Goal: Check status: Check status

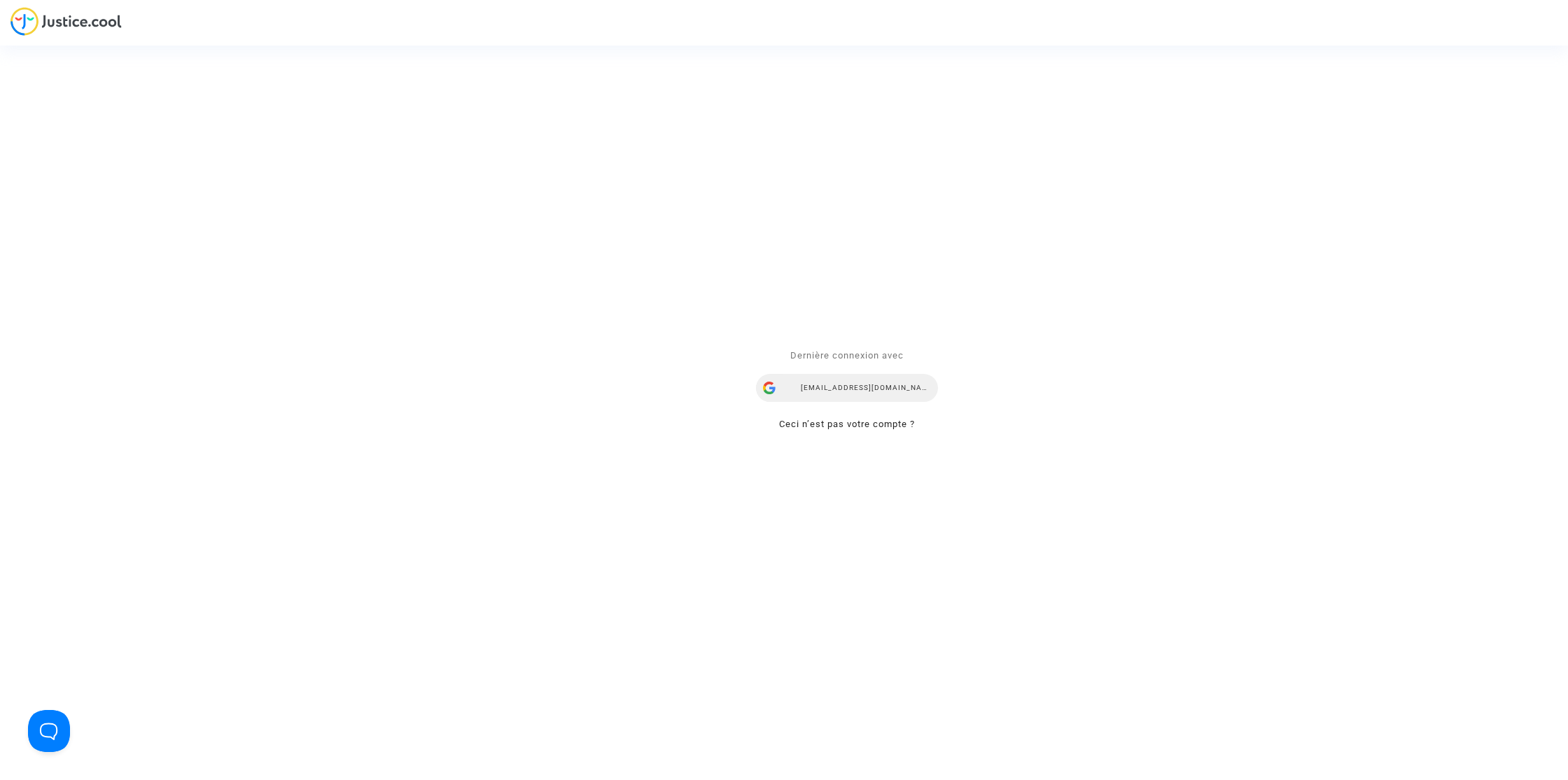
click at [860, 384] on div "[EMAIL_ADDRESS][DOMAIN_NAME]" at bounding box center [847, 388] width 182 height 28
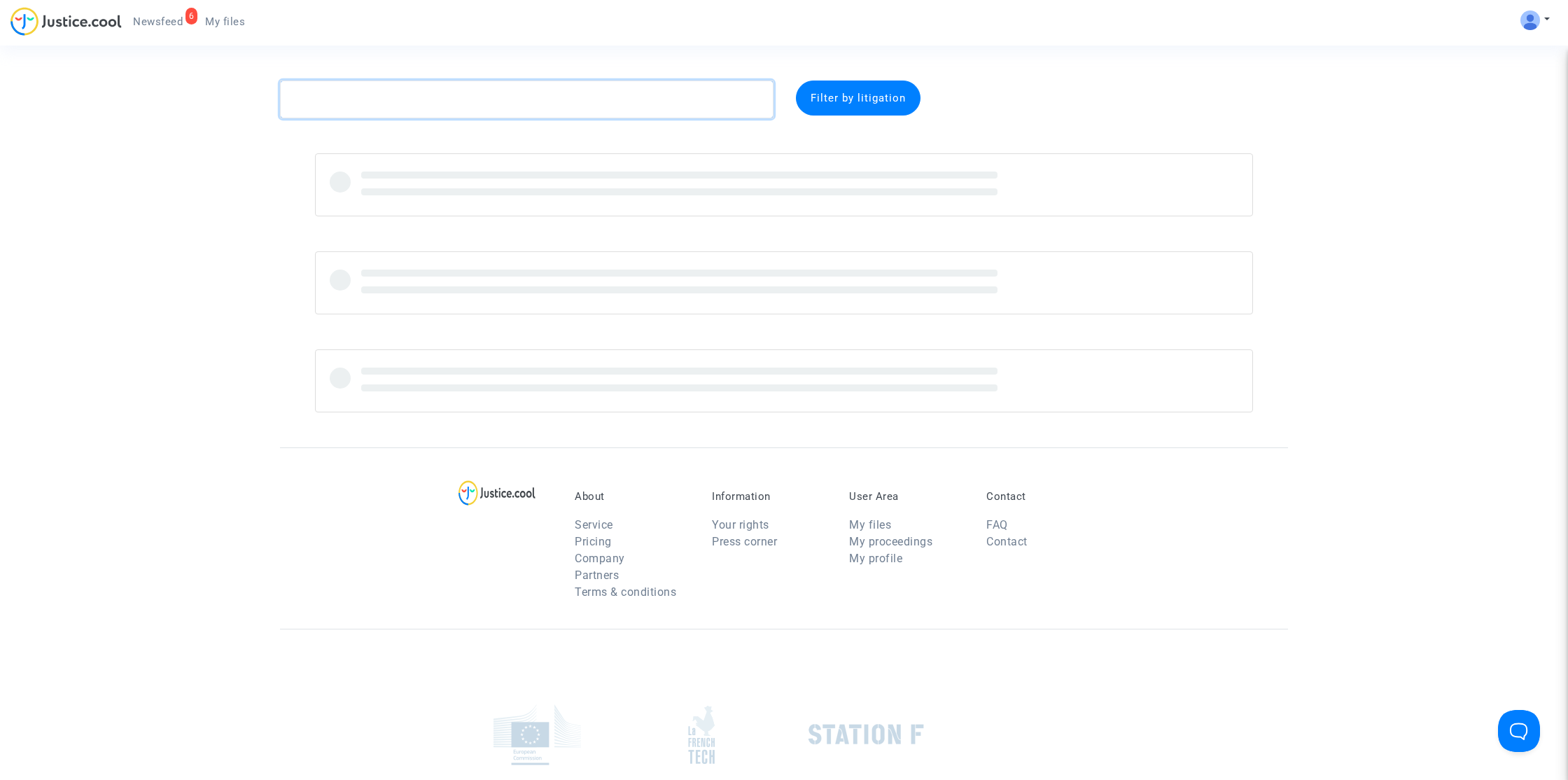
click at [481, 105] on textarea at bounding box center [527, 99] width 494 height 38
paste textarea "Vaution"
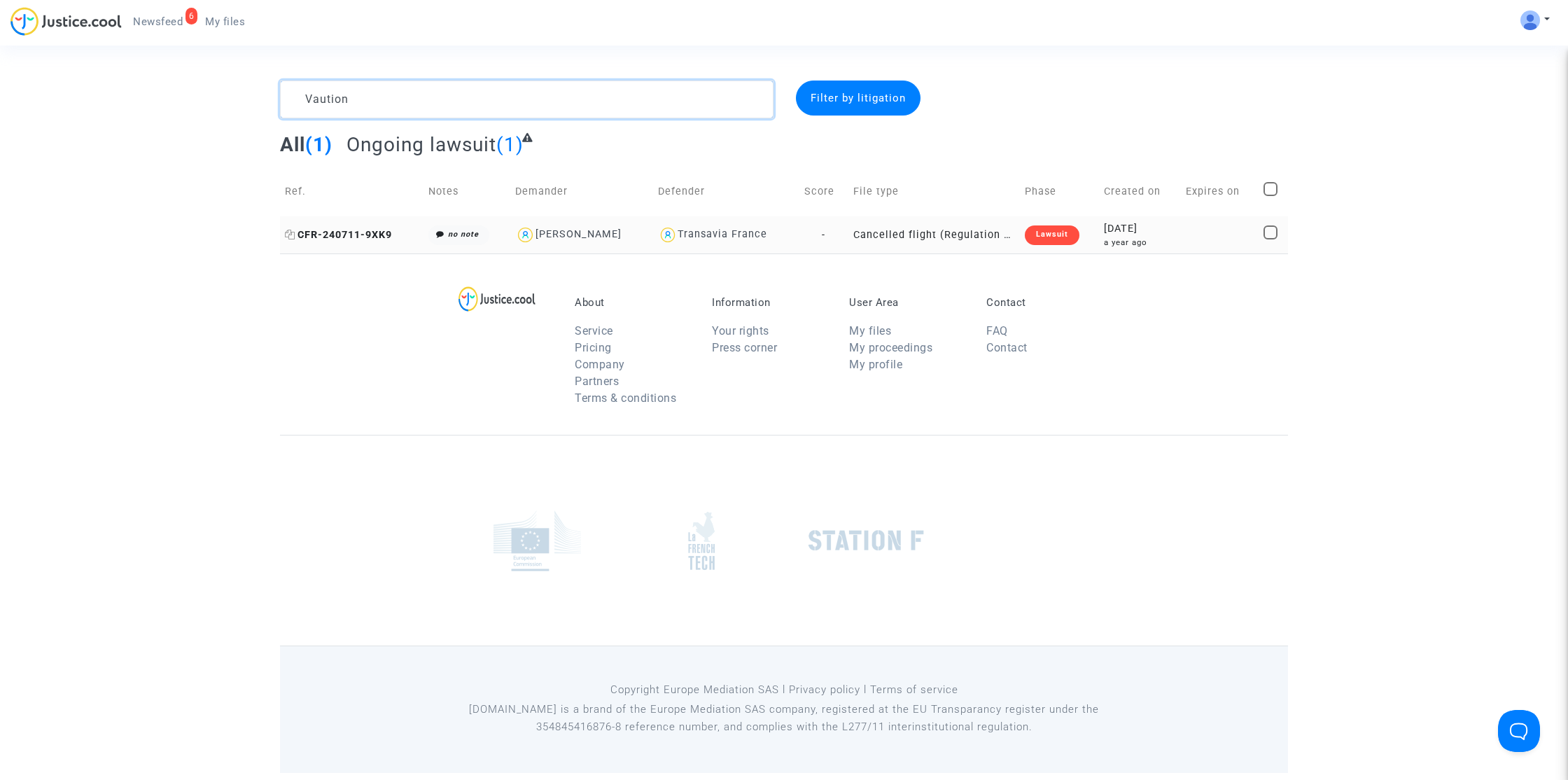
type textarea "Vaution"
click at [332, 234] on span "CFR-240711-9XK9" at bounding box center [339, 235] width 107 height 12
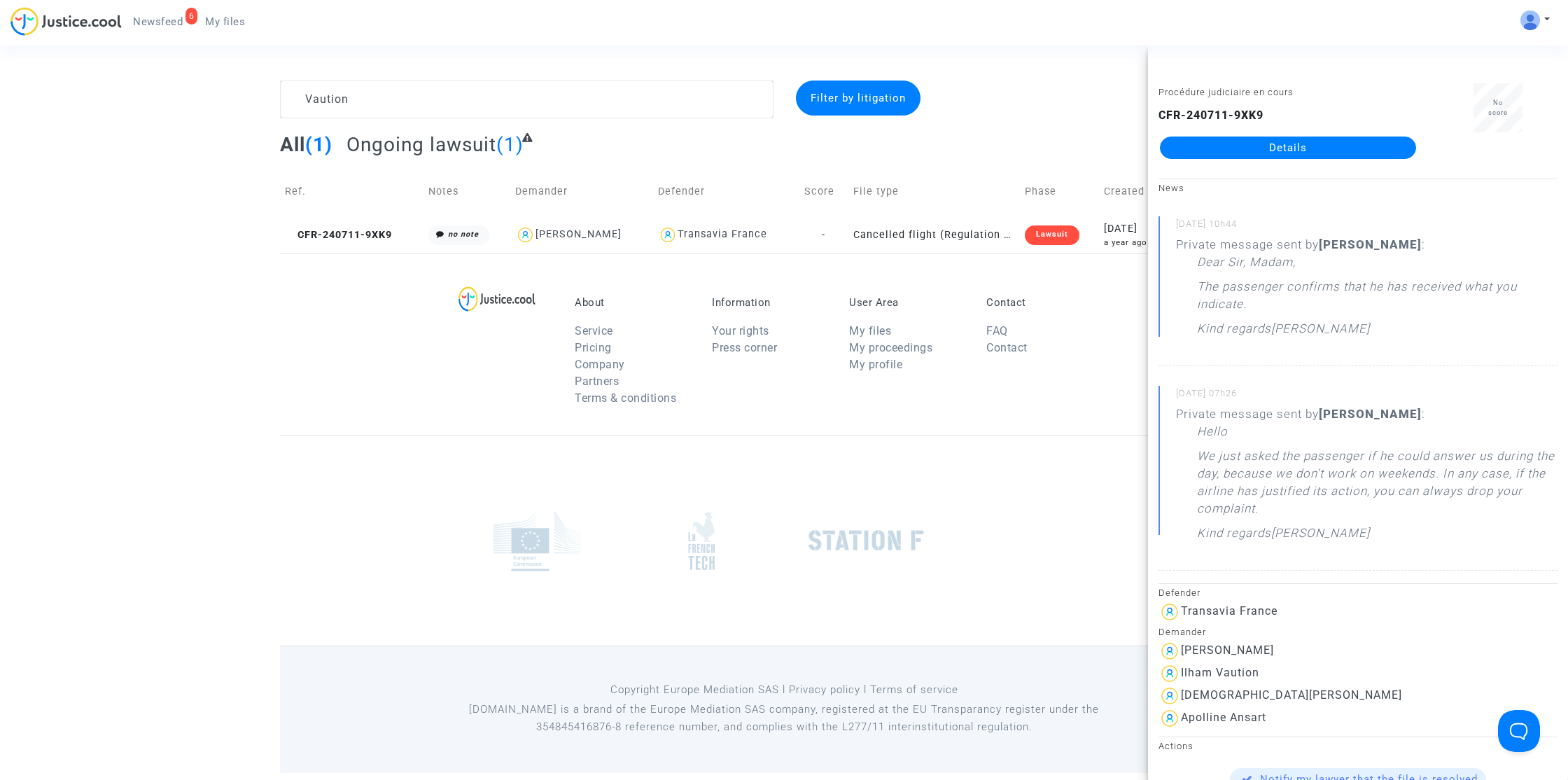
click at [1314, 153] on link "Details" at bounding box center [1288, 148] width 256 height 22
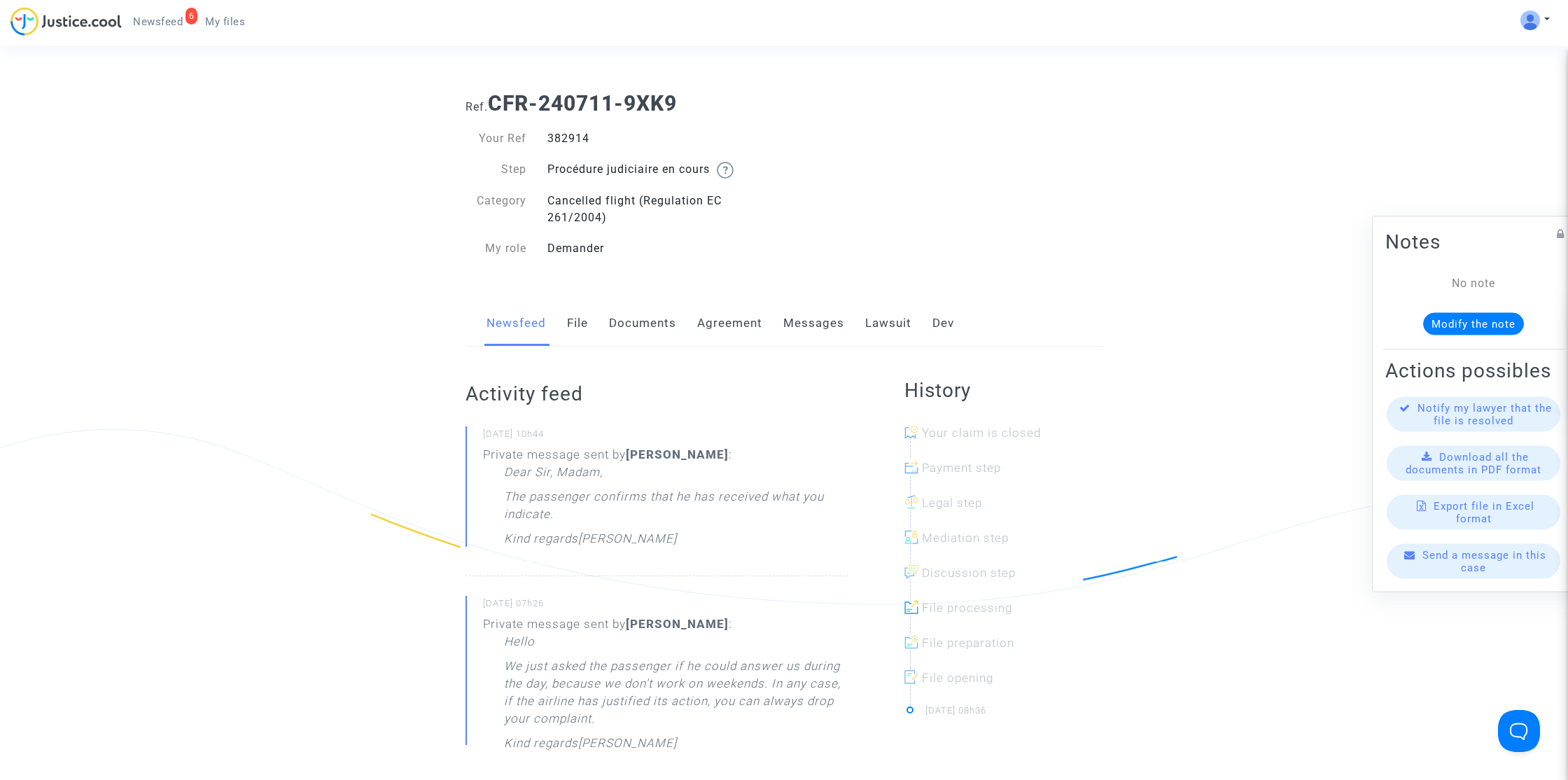
click at [878, 320] on link "Lawsuit" at bounding box center [888, 323] width 46 height 46
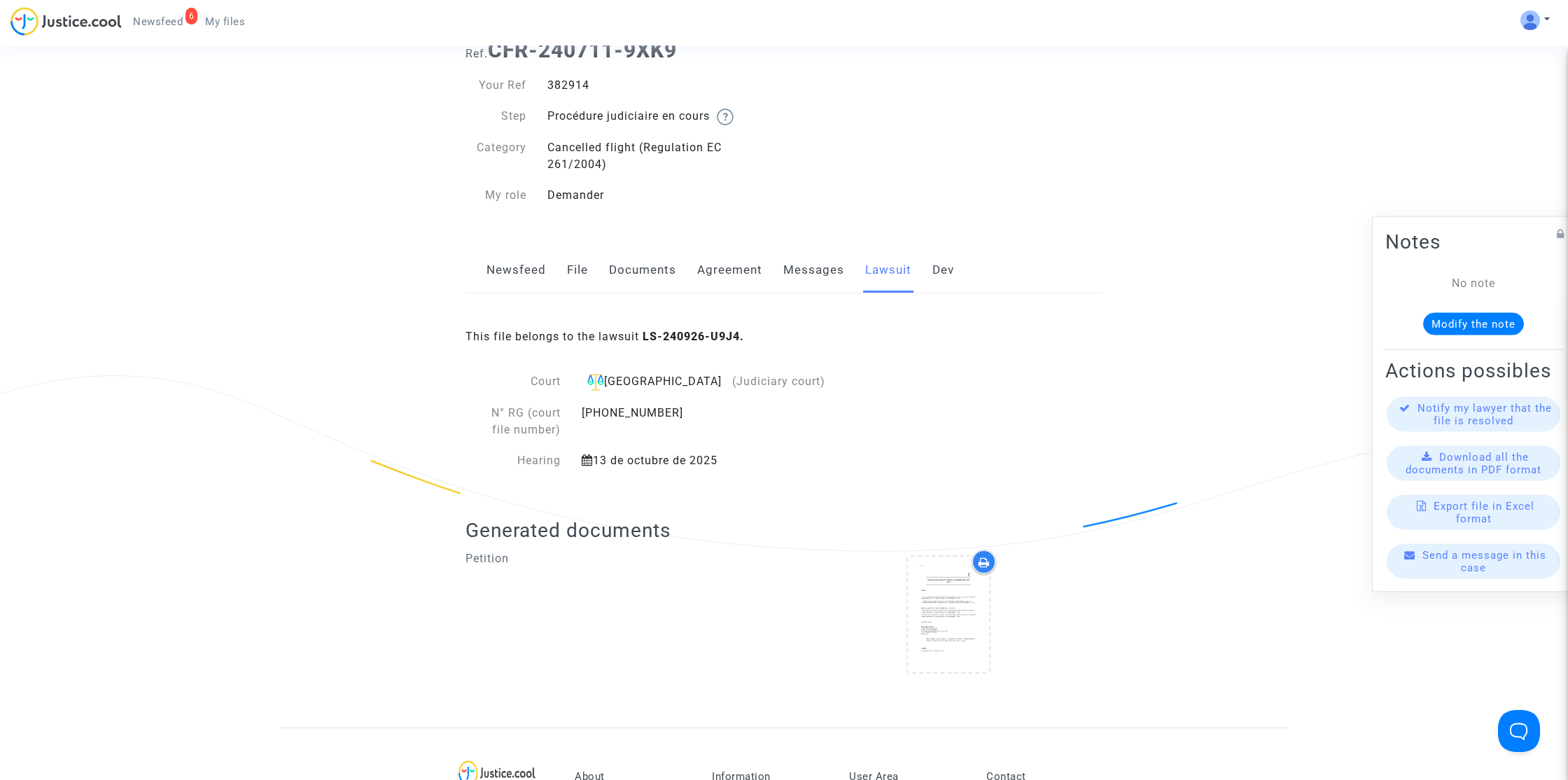
scroll to position [57, 0]
click at [815, 289] on link "Messages" at bounding box center [814, 267] width 61 height 46
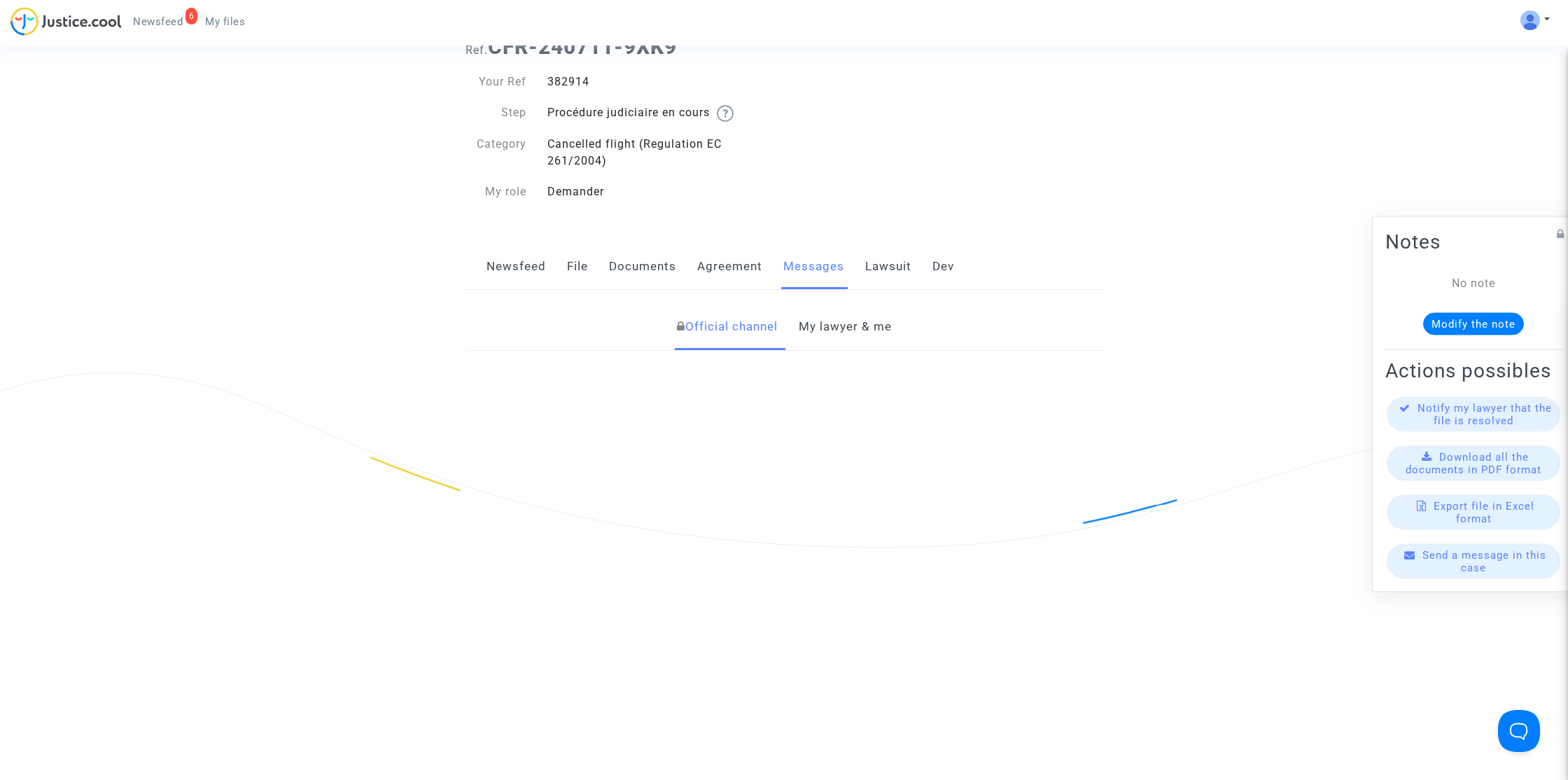
click at [815, 279] on link "Messages" at bounding box center [814, 267] width 61 height 46
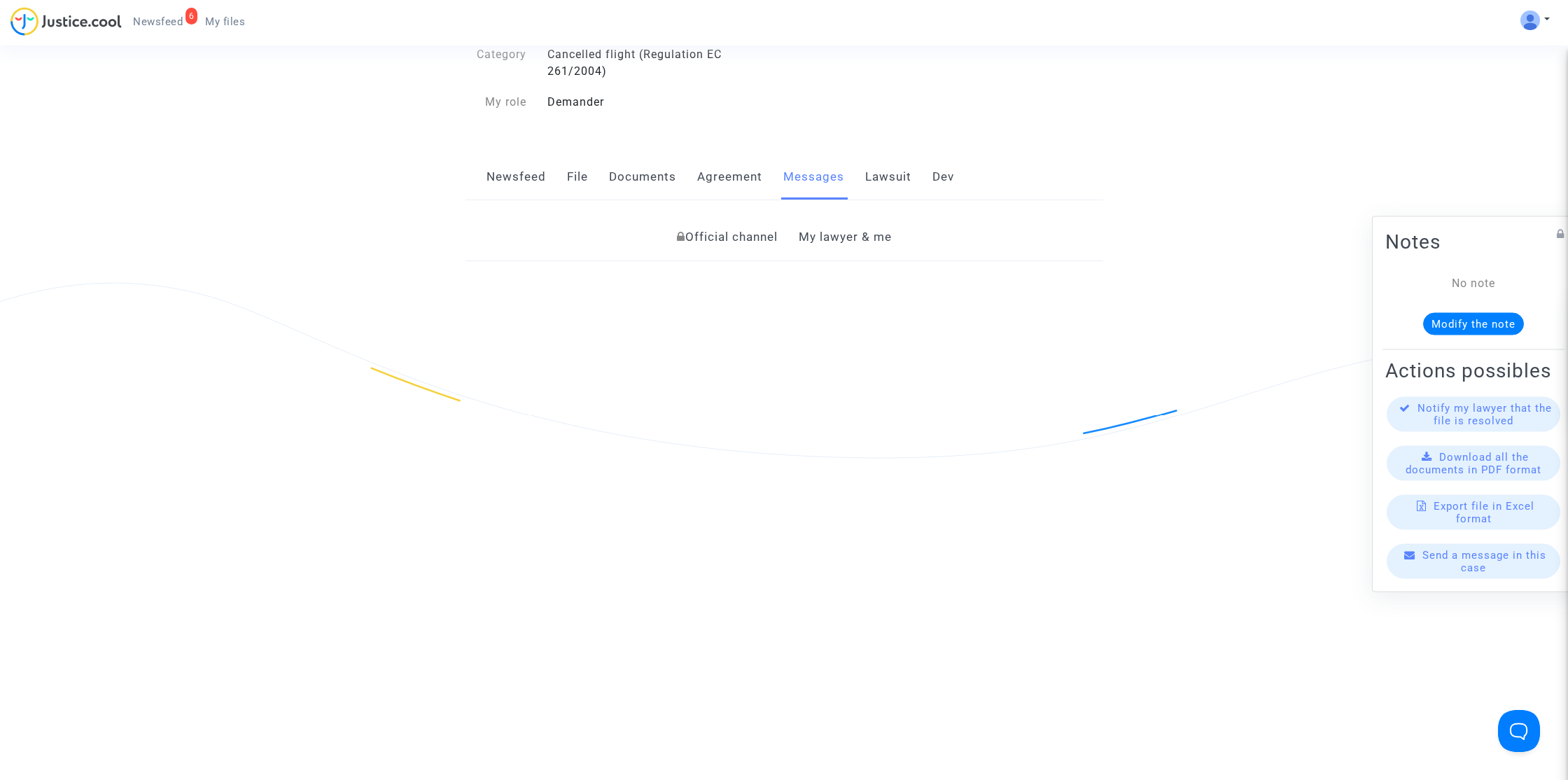
click at [860, 227] on link "My lawyer & me" at bounding box center [845, 237] width 93 height 46
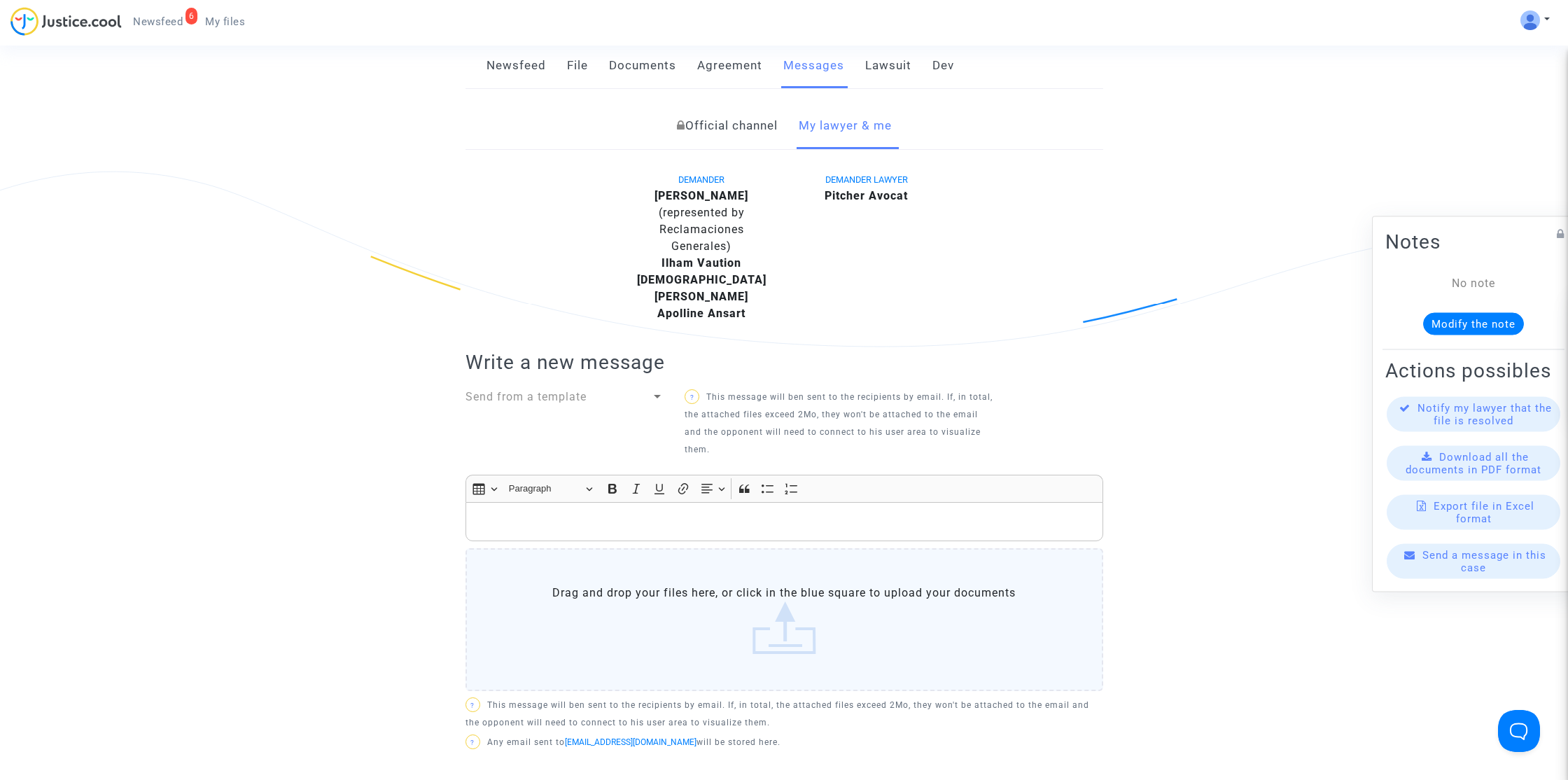
scroll to position [222, 0]
